Goal: Find contact information: Find contact information

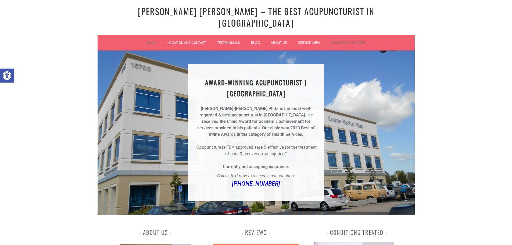
click at [350, 39] on link "Conditions Treated" at bounding box center [348, 42] width 34 height 6
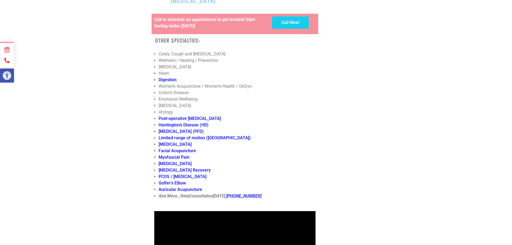
scroll to position [1866, 0]
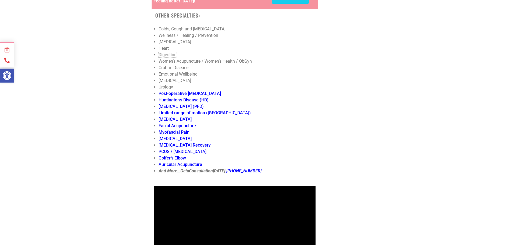
click at [163, 52] on link "Digestion" at bounding box center [168, 54] width 18 height 5
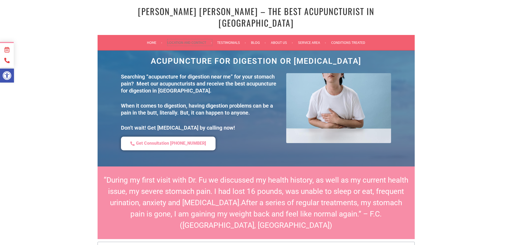
click at [181, 39] on link "Location and Contact" at bounding box center [189, 42] width 45 height 6
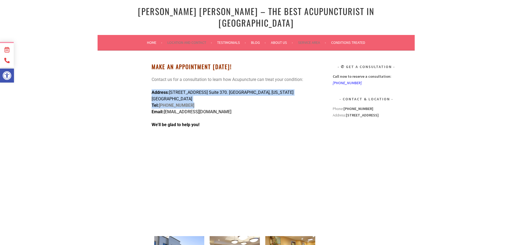
drag, startPoint x: 290, startPoint y: 84, endPoint x: 187, endPoint y: 87, distance: 103.0
click at [187, 89] on p "Address: 15785 Laguna Canyon Rd. Suite 370. Irvine, California 92618 Tel: (949)…" at bounding box center [235, 102] width 167 height 26
